Goal: Task Accomplishment & Management: Manage account settings

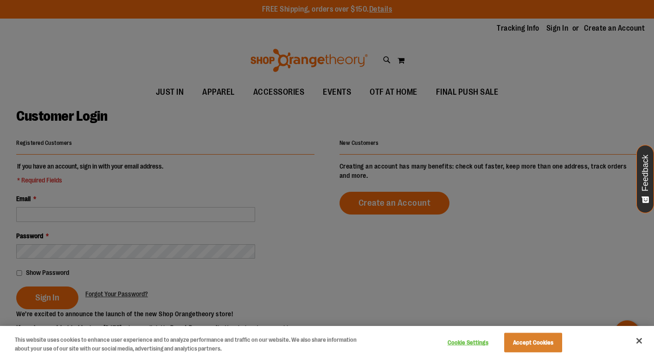
click at [129, 206] on div at bounding box center [327, 179] width 654 height 358
click at [163, 219] on div at bounding box center [327, 179] width 654 height 358
click at [635, 338] on button "Close" at bounding box center [639, 340] width 20 height 20
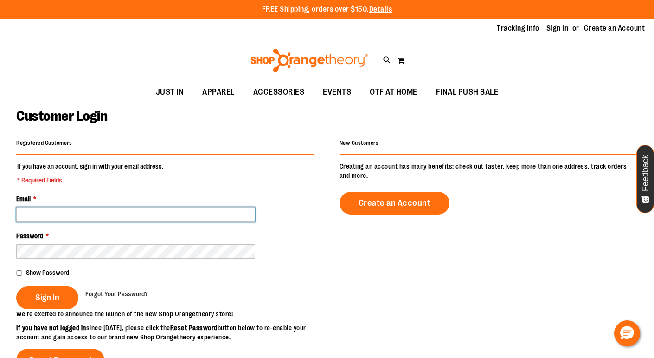
click at [115, 211] on input "Email *" at bounding box center [135, 214] width 239 height 15
type input "**********"
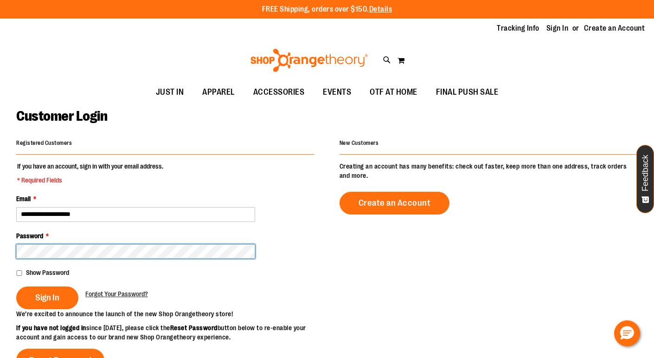
click at [16, 286] on button "Sign In" at bounding box center [47, 297] width 62 height 23
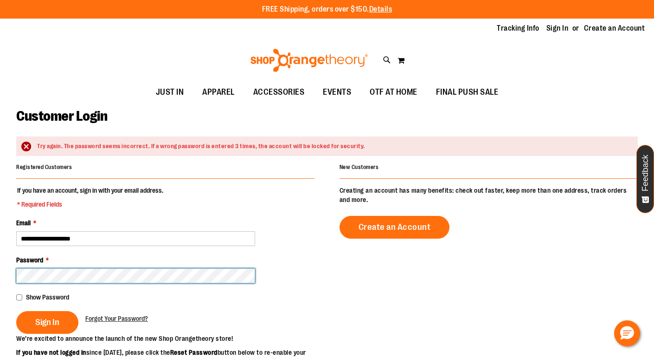
click at [16, 311] on button "Sign In" at bounding box center [47, 322] width 62 height 23
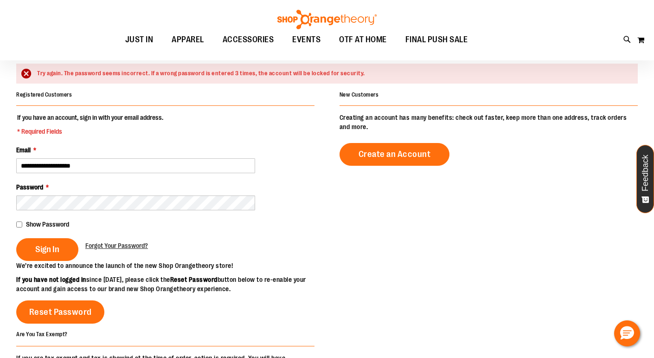
scroll to position [97, 0]
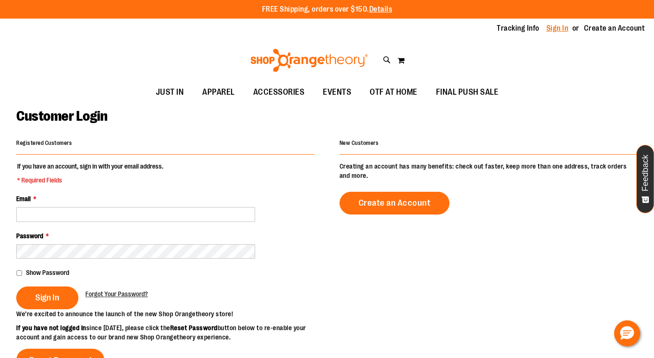
click at [559, 31] on link "Sign In" at bounding box center [558, 28] width 22 height 10
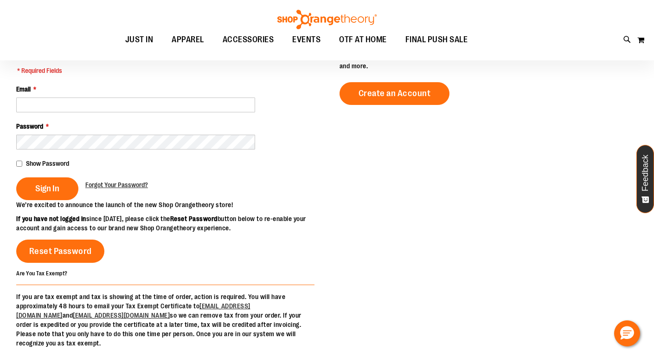
scroll to position [115, 0]
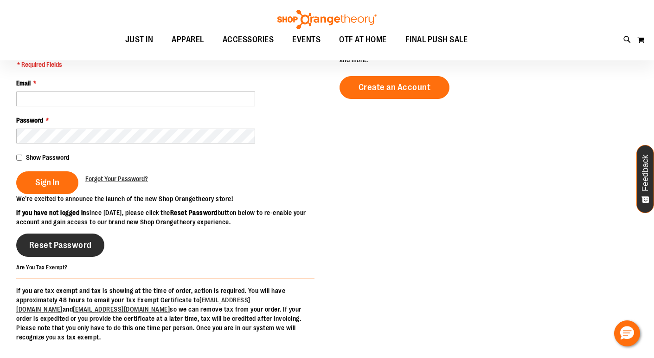
click at [75, 254] on link "Reset Password" at bounding box center [60, 244] width 88 height 23
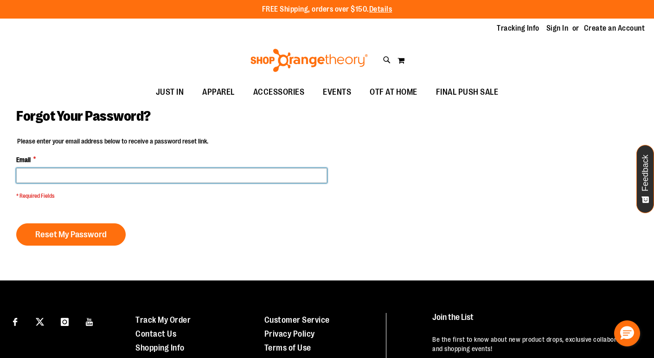
click at [63, 175] on input "Email *" at bounding box center [171, 175] width 311 height 15
drag, startPoint x: 75, startPoint y: 174, endPoint x: 58, endPoint y: 176, distance: 17.3
click at [58, 176] on input "**********" at bounding box center [171, 175] width 311 height 15
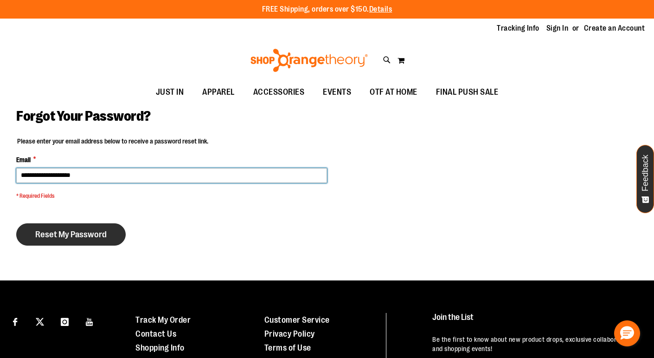
type input "**********"
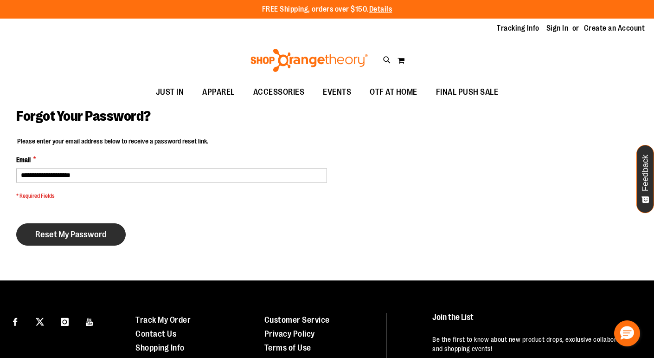
click at [114, 236] on button "Reset My Password" at bounding box center [71, 234] width 110 height 22
